Goal: Task Accomplishment & Management: Use online tool/utility

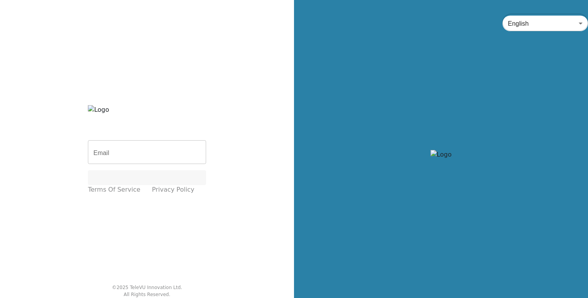
type input "[EMAIL_ADDRESS][DOMAIN_NAME]"
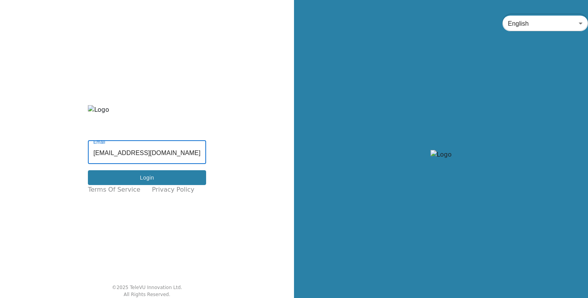
click at [144, 176] on button "Login" at bounding box center [147, 177] width 118 height 15
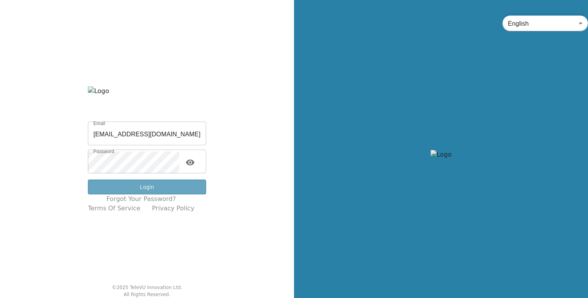
click at [155, 185] on button "Login" at bounding box center [147, 186] width 118 height 15
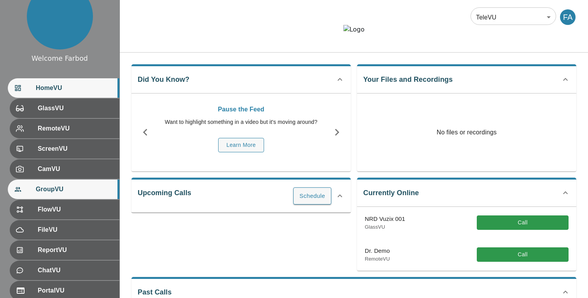
scroll to position [22, 0]
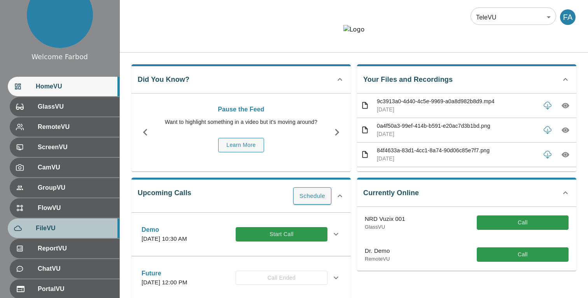
click at [61, 230] on span "FileVU" at bounding box center [74, 227] width 77 height 9
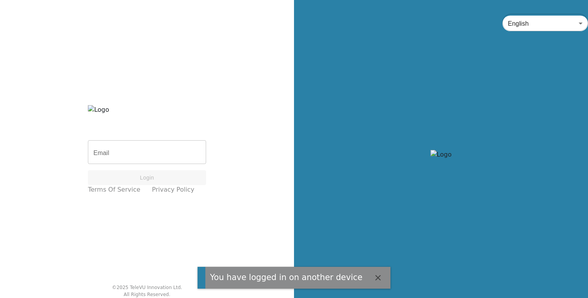
type input "[EMAIL_ADDRESS][DOMAIN_NAME]"
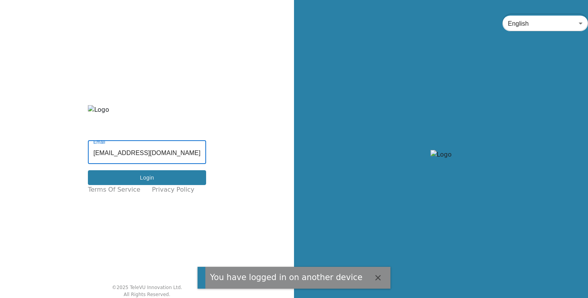
click at [172, 174] on button "Login" at bounding box center [147, 177] width 118 height 15
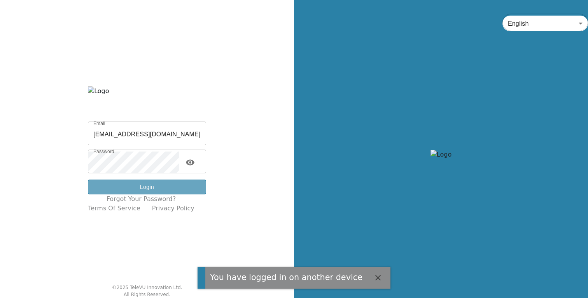
click at [158, 183] on button "Login" at bounding box center [147, 186] width 118 height 15
click at [137, 187] on button "Login" at bounding box center [147, 186] width 118 height 15
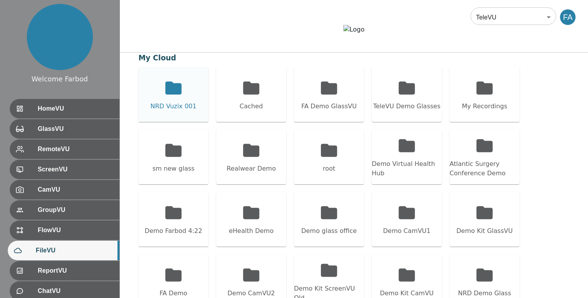
click at [192, 111] on div "NRD Vuzix 001" at bounding box center [174, 106] width 46 height 9
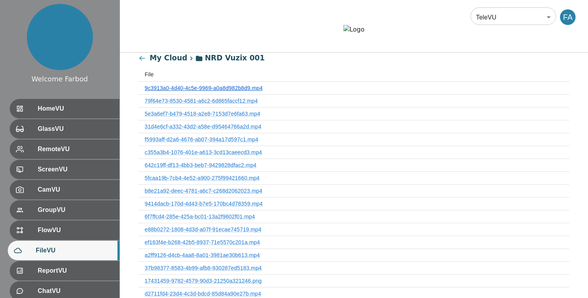
click at [198, 91] on link "9c3913a0-4d40-4c5e-9969-a0a8d982b8d9.mp4" at bounding box center [204, 88] width 118 height 6
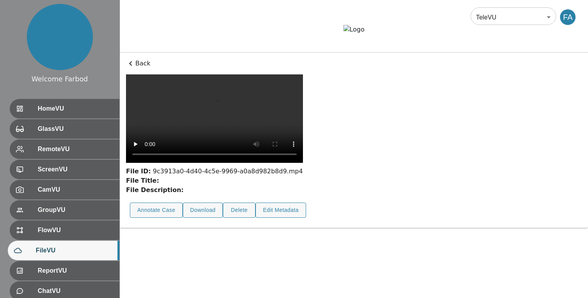
scroll to position [28, 0]
click at [157, 217] on button "Annotate Case" at bounding box center [156, 209] width 53 height 15
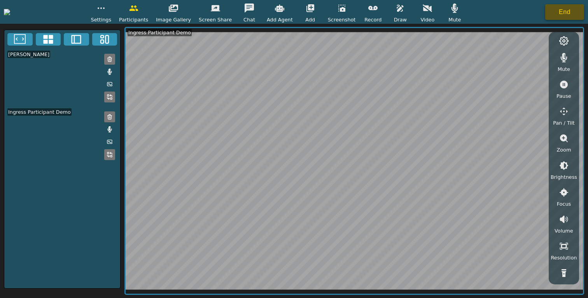
click at [559, 12] on button "End" at bounding box center [564, 12] width 39 height 16
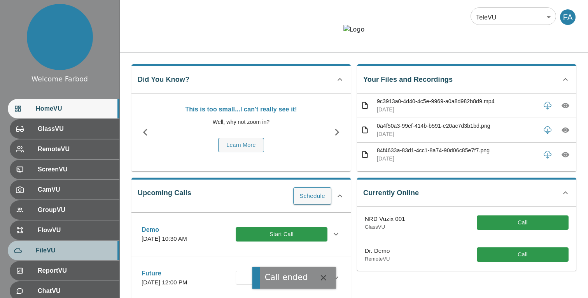
click at [52, 245] on span "FileVU" at bounding box center [74, 249] width 77 height 9
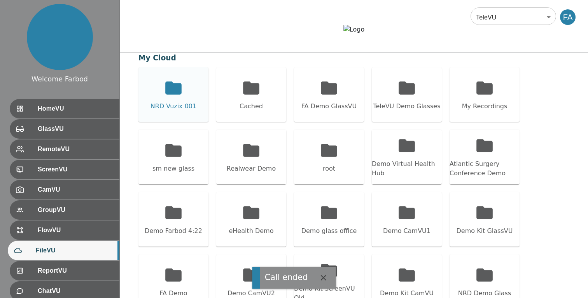
click at [183, 114] on div "NRD Vuzix 001" at bounding box center [173, 94] width 70 height 54
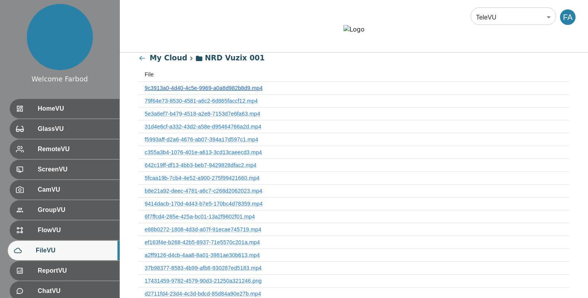
click at [216, 91] on link "9c3913a0-4d40-4c5e-9969-a0a8d982b8d9.mp4" at bounding box center [204, 88] width 118 height 6
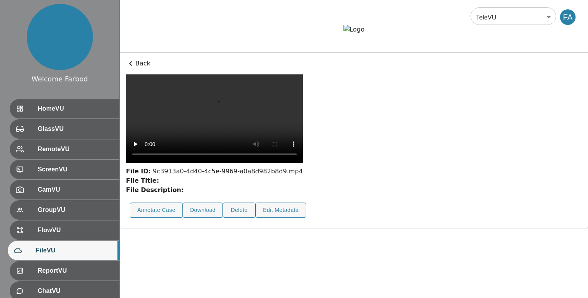
scroll to position [28, 0]
click at [165, 217] on button "Annotate Case" at bounding box center [156, 209] width 53 height 15
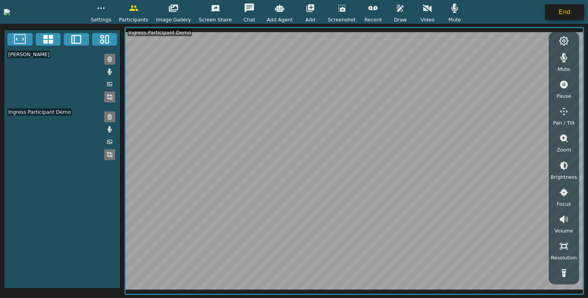
click at [555, 15] on button "End" at bounding box center [564, 12] width 39 height 16
